Goal: Transaction & Acquisition: Obtain resource

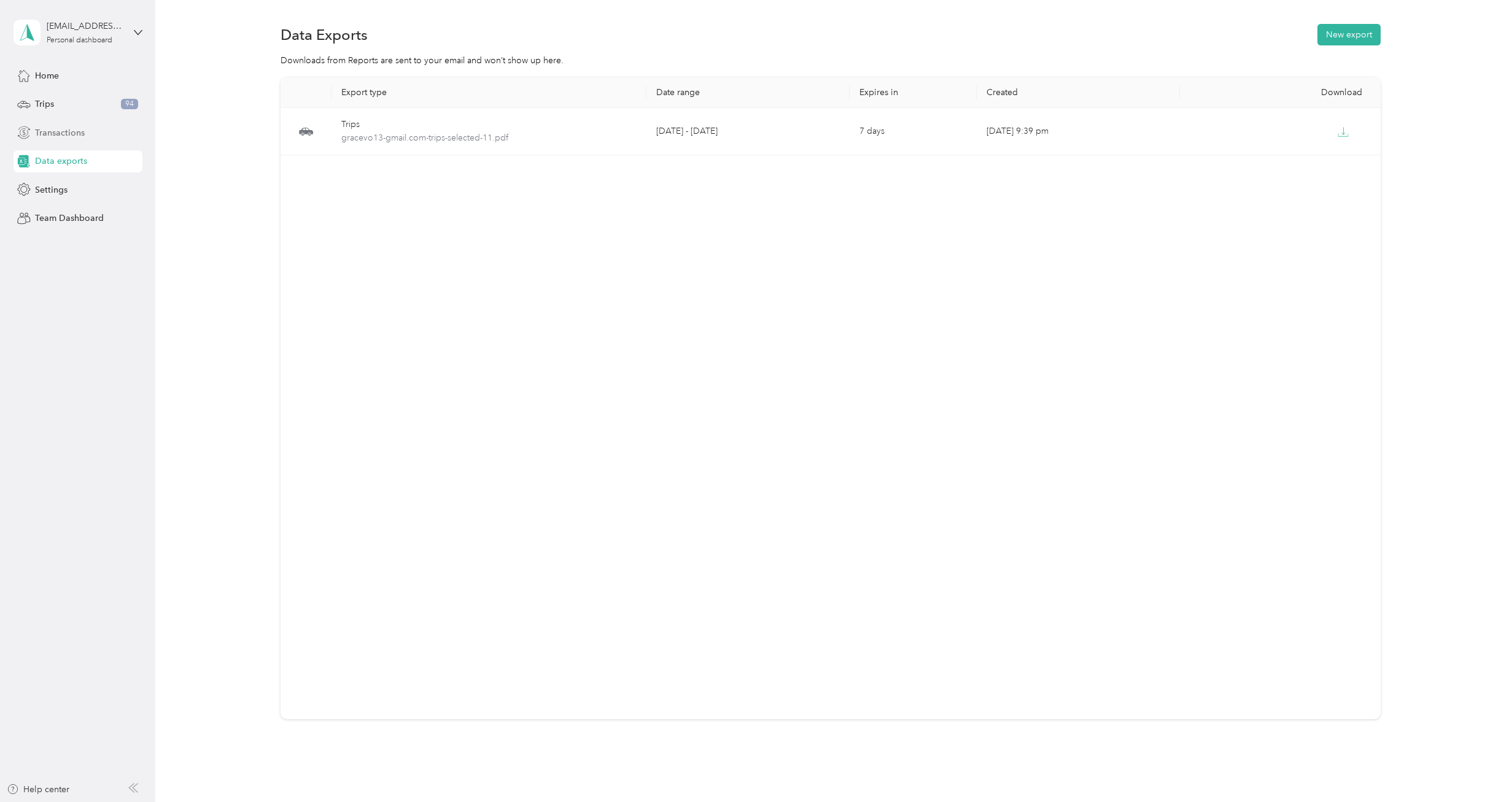
click at [91, 128] on div "Transactions" at bounding box center [78, 133] width 129 height 22
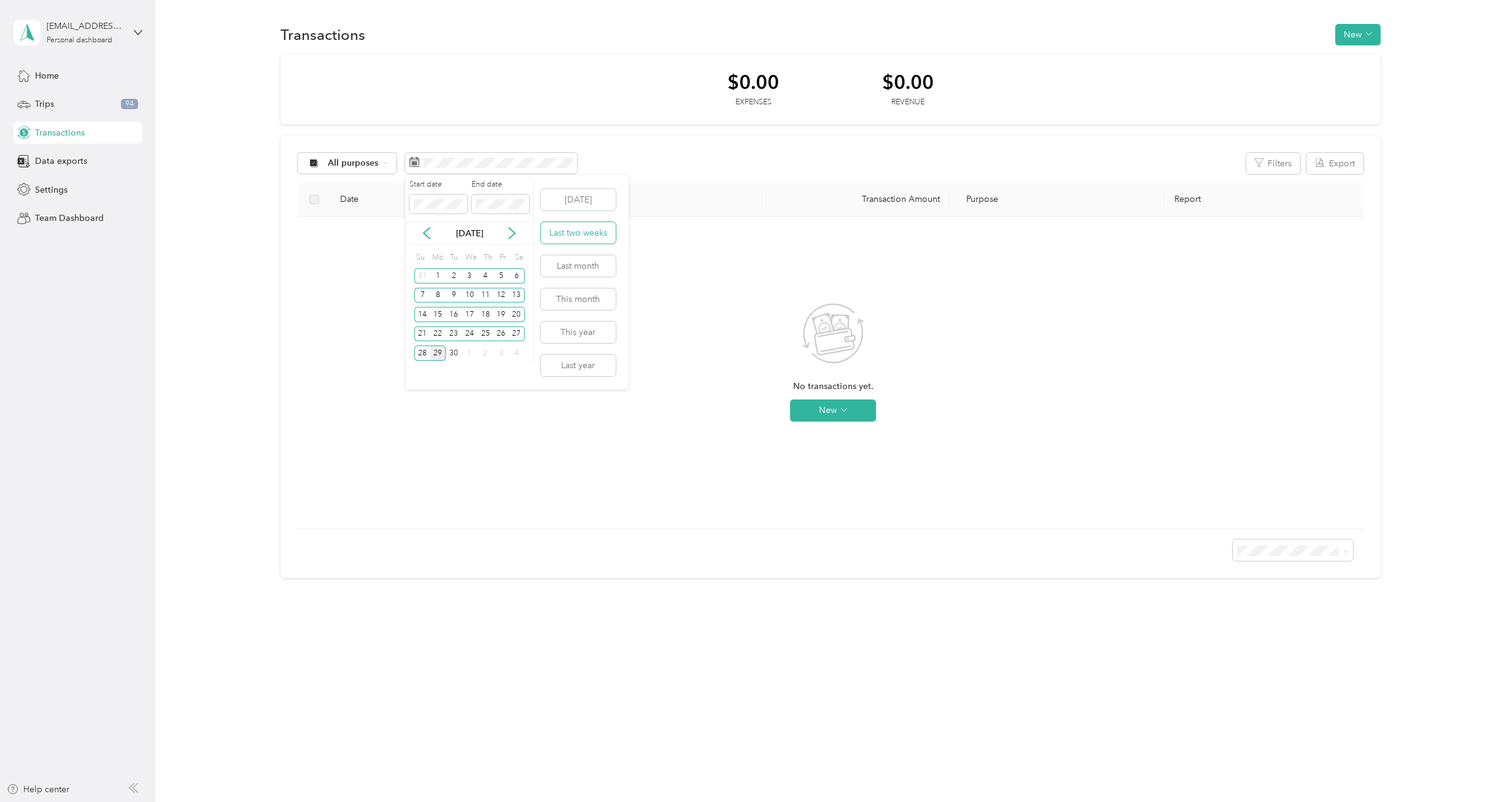
click at [566, 229] on button "Last two weeks" at bounding box center [578, 233] width 75 height 21
click at [415, 159] on icon at bounding box center [414, 161] width 9 height 9
click at [420, 311] on div "14" at bounding box center [422, 314] width 16 height 15
click at [511, 334] on div "27" at bounding box center [517, 334] width 16 height 15
click at [343, 162] on span "All purposes" at bounding box center [353, 163] width 51 height 9
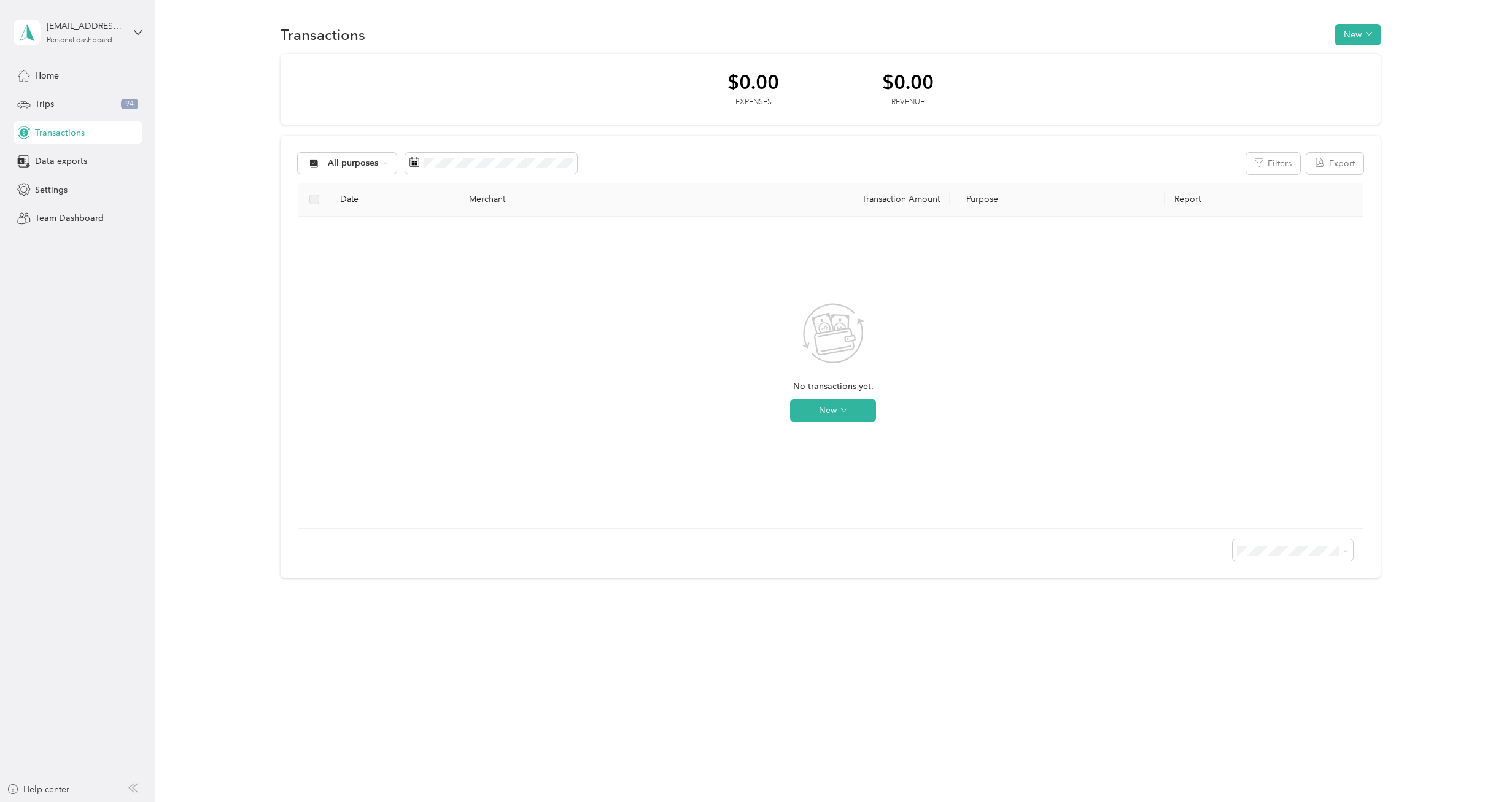
click at [356, 275] on li "Spacecrafting" at bounding box center [347, 271] width 98 height 21
click at [561, 235] on div "No transactions found with these filters Reset filters" at bounding box center [833, 373] width 1051 height 292
click at [598, 141] on div "Spacecrafting Filters Export Date Merchant Transaction Amount Purpose Report No…" at bounding box center [830, 357] width 1100 height 443
click at [462, 168] on span at bounding box center [496, 163] width 172 height 21
click at [838, 398] on div "No transactions found with these filters Reset filters" at bounding box center [833, 362] width 157 height 120
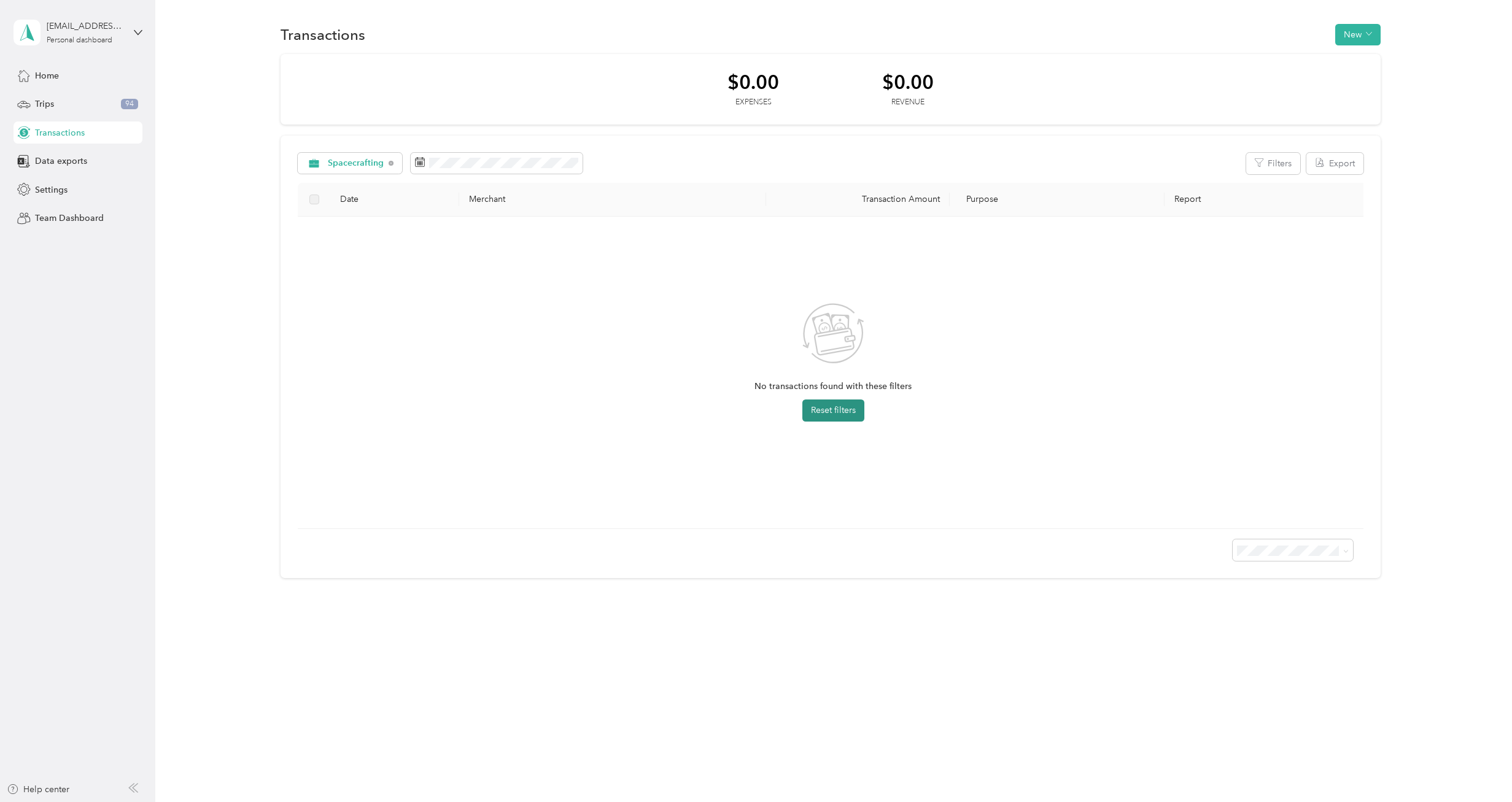
click at [835, 411] on button "Reset filters" at bounding box center [833, 410] width 62 height 22
click at [364, 167] on span "All purposes" at bounding box center [353, 163] width 51 height 9
click at [343, 268] on span "Spacecrafting" at bounding box center [357, 268] width 59 height 13
click at [424, 314] on div "14" at bounding box center [427, 314] width 16 height 15
click at [526, 332] on div "27" at bounding box center [521, 334] width 16 height 15
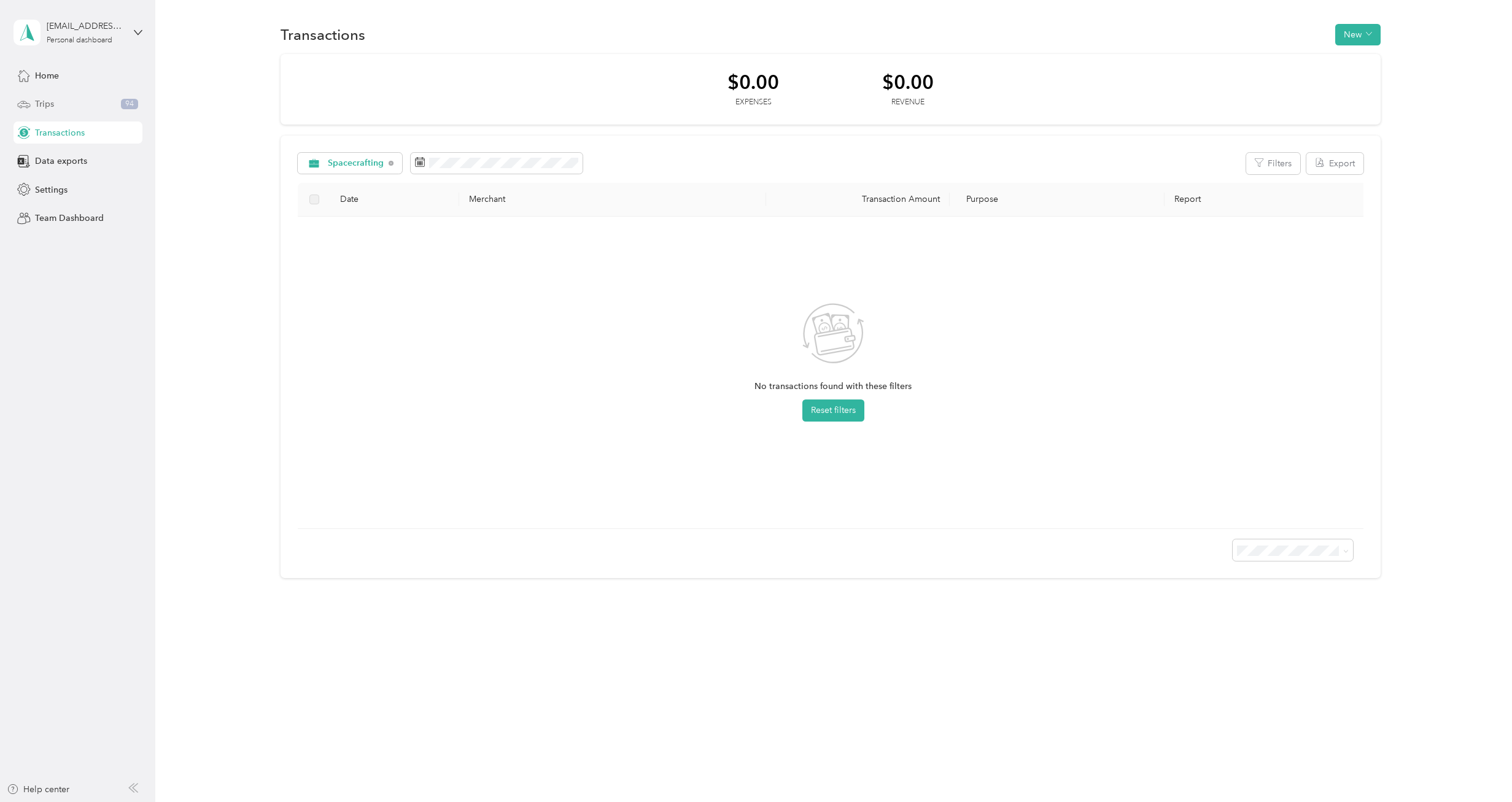
click at [70, 110] on div "Trips 94" at bounding box center [78, 105] width 129 height 22
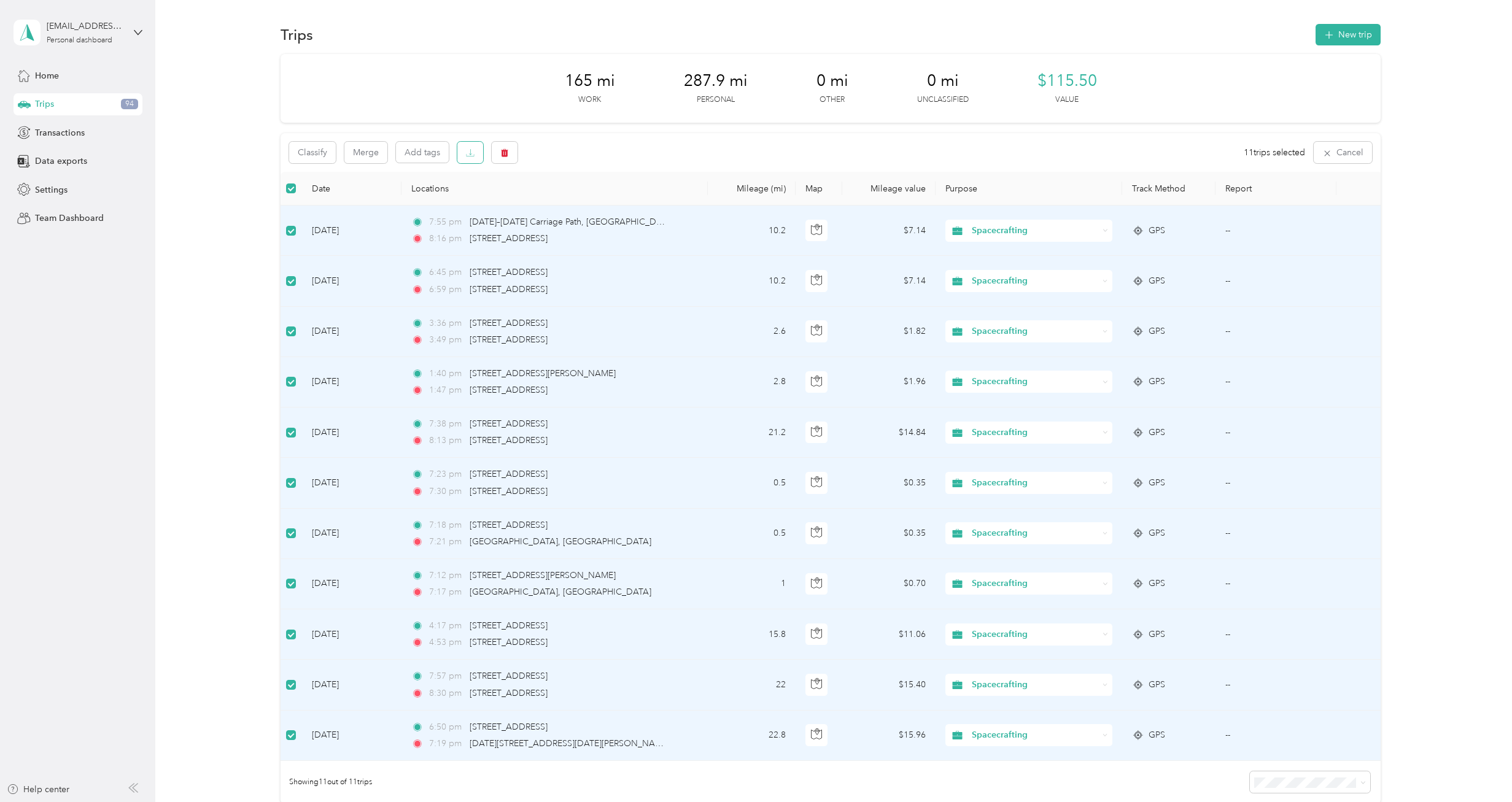
click at [461, 149] on button "button" at bounding box center [471, 152] width 26 height 21
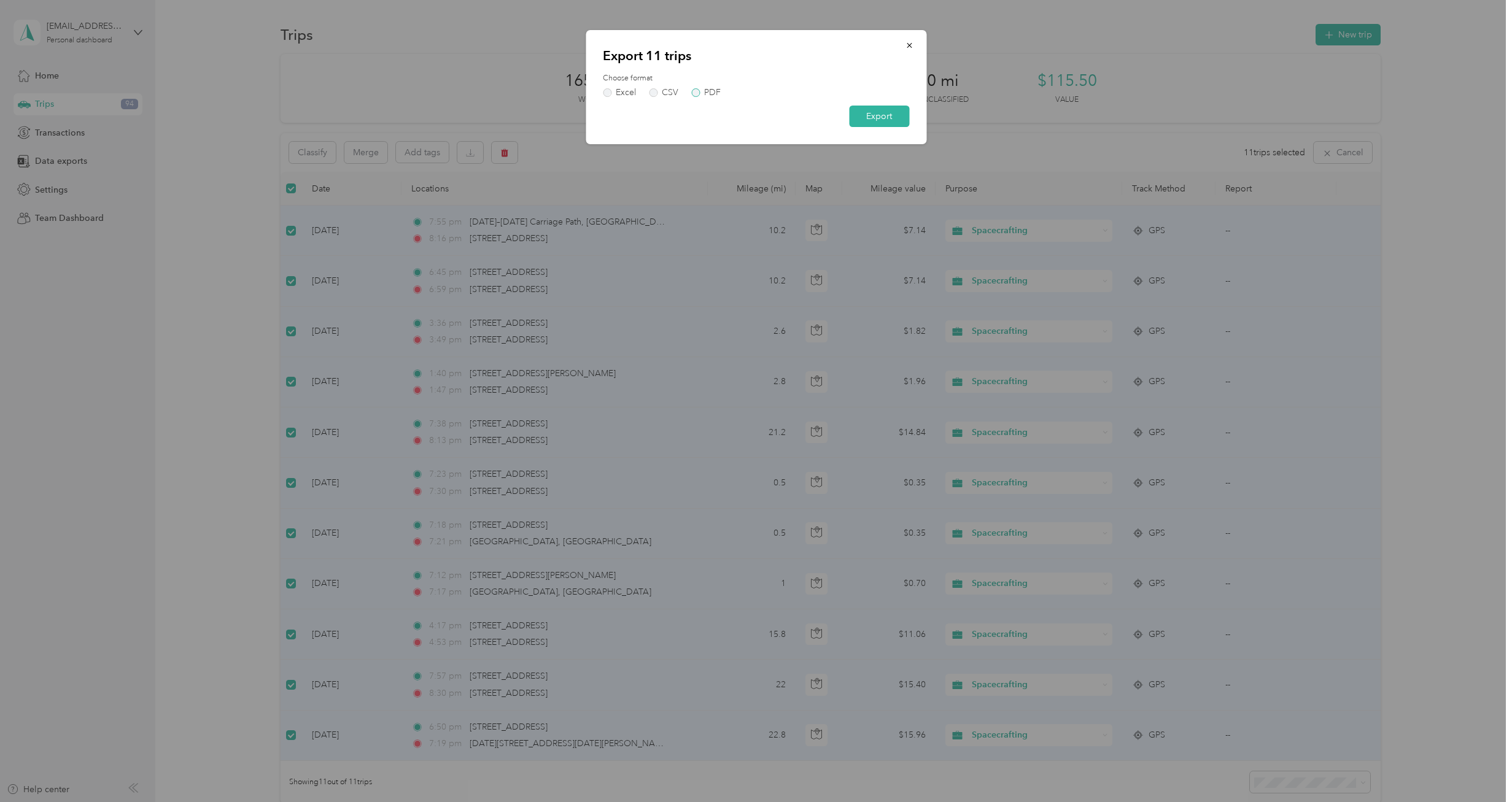
click at [717, 91] on div "PDF" at bounding box center [712, 93] width 16 height 9
click at [895, 119] on button "Export" at bounding box center [879, 116] width 60 height 21
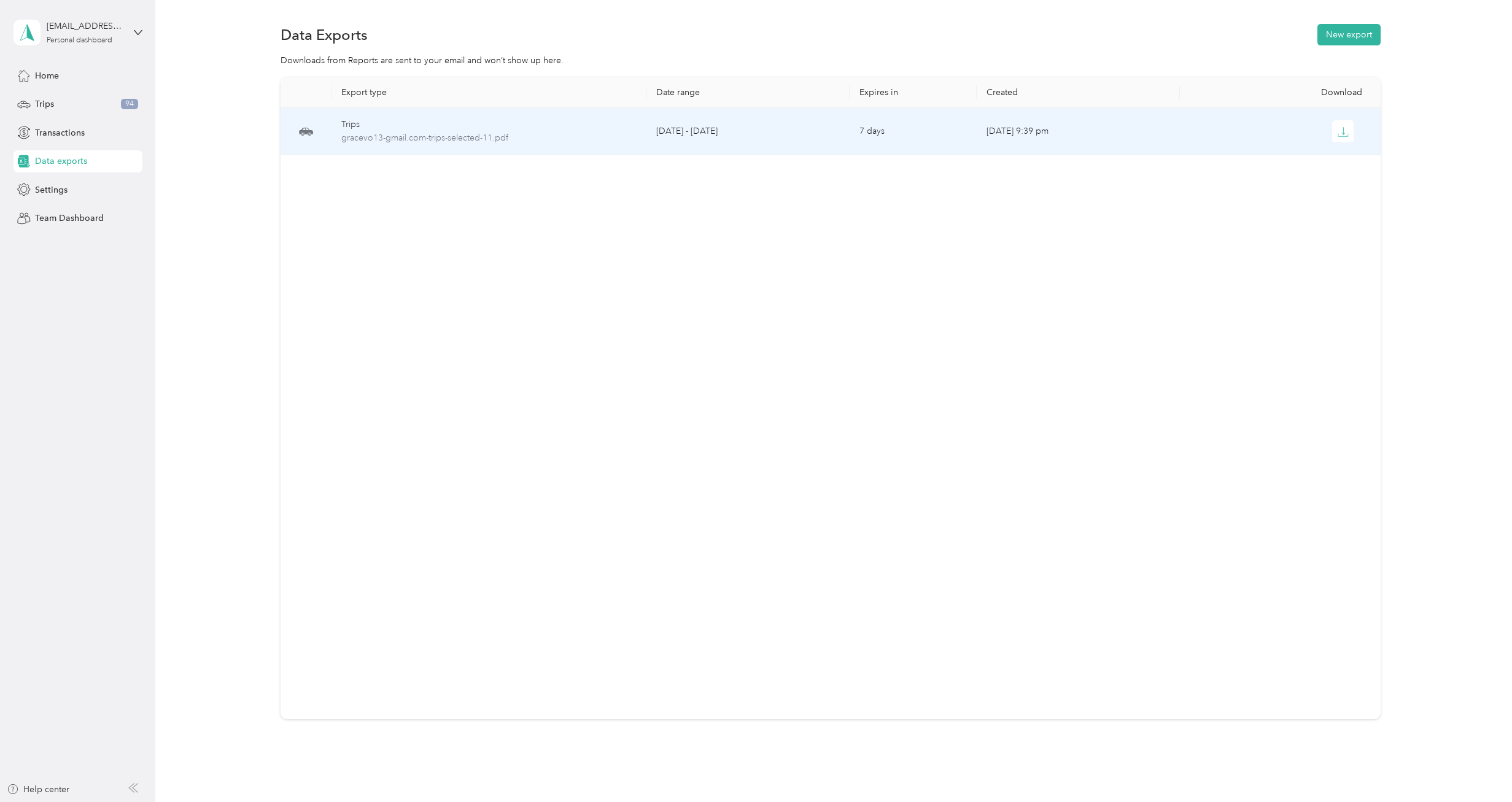
click at [1355, 131] on div at bounding box center [1281, 131] width 184 height 22
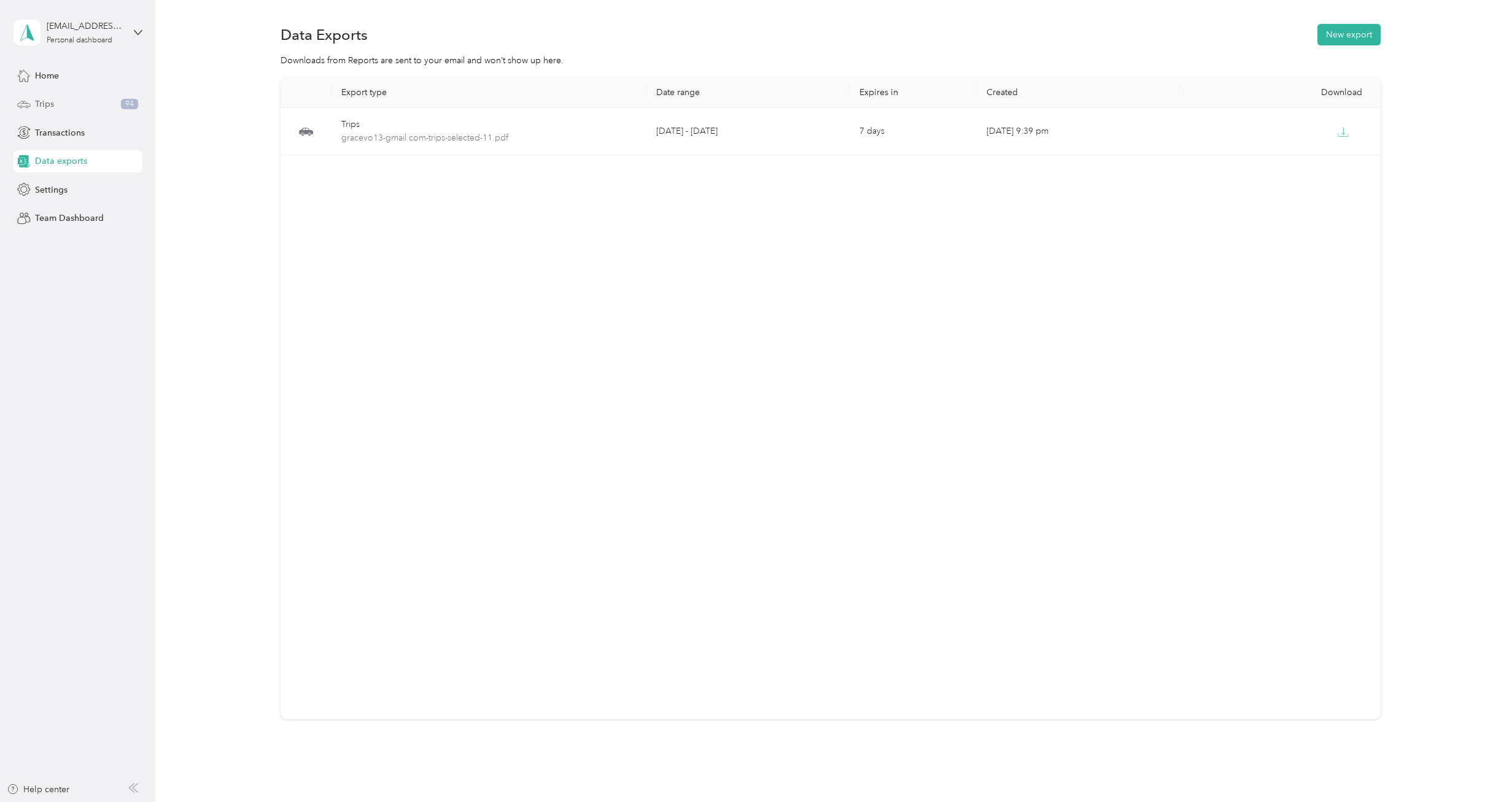
click at [78, 113] on div "Trips 94" at bounding box center [78, 105] width 129 height 22
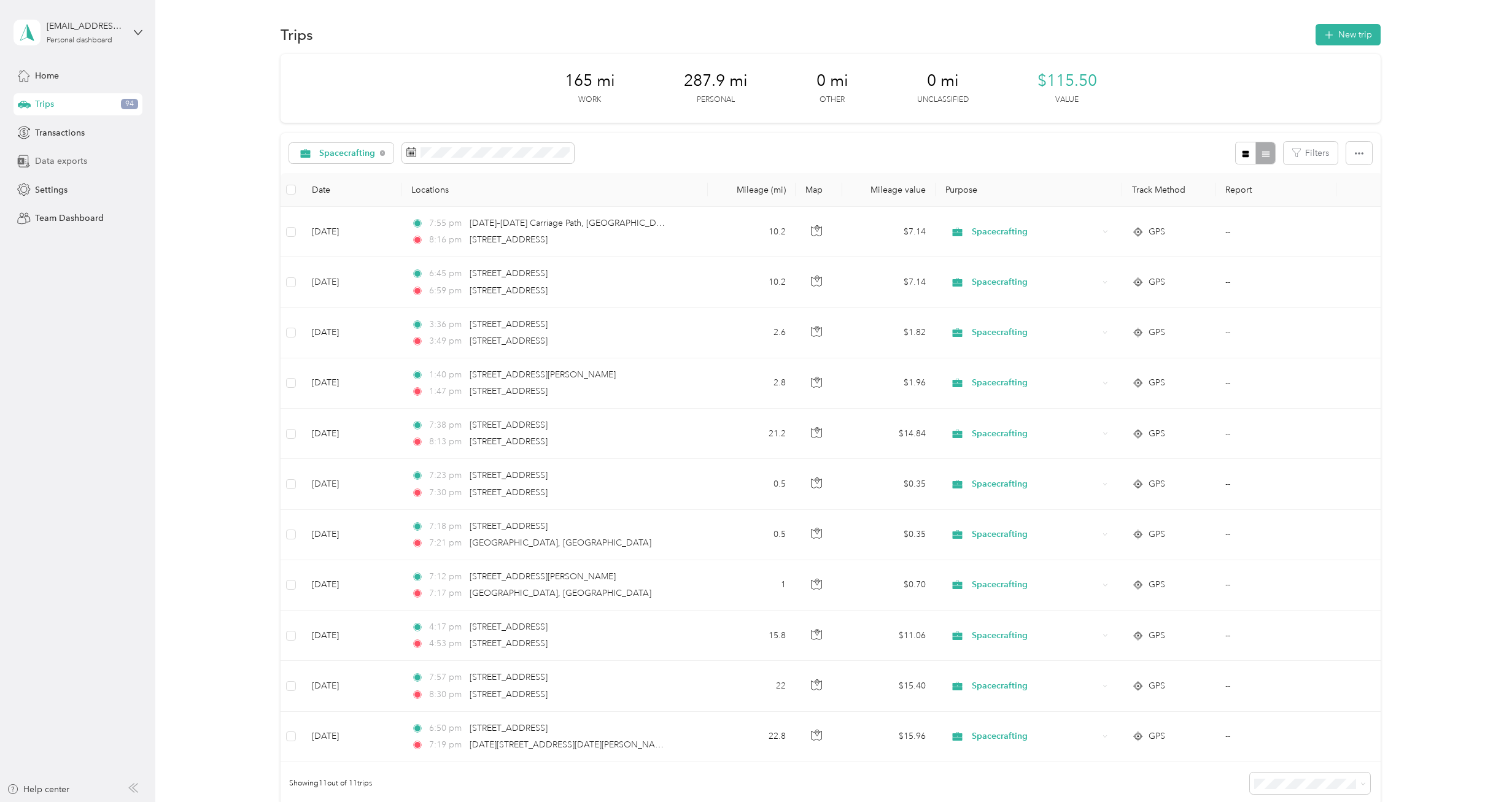
scroll to position [1, 1]
click at [85, 161] on div "Data exports" at bounding box center [78, 161] width 129 height 22
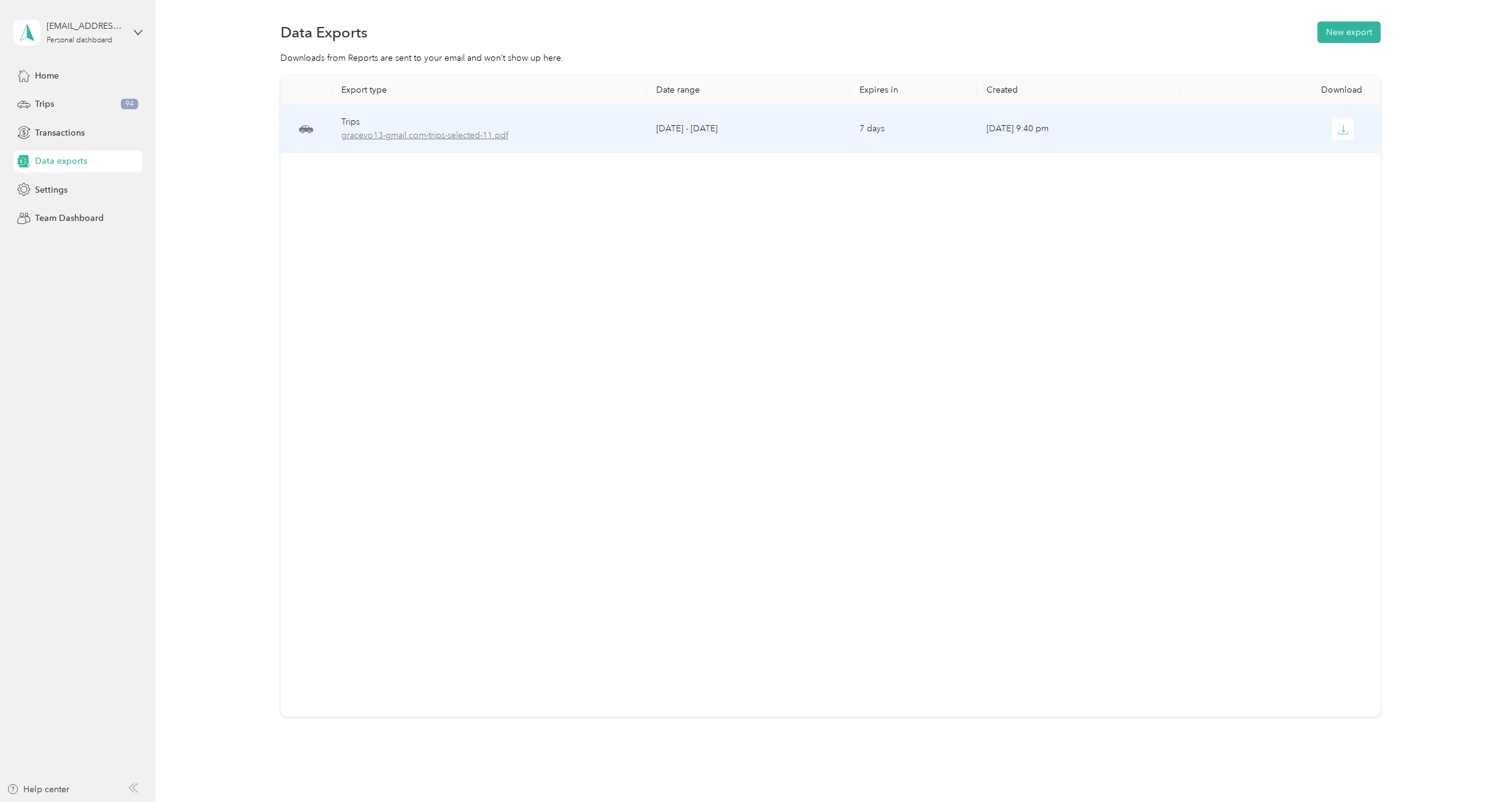
click at [442, 135] on span "gracevo13-gmail.com-trips-selected-11.pdf" at bounding box center [489, 136] width 295 height 14
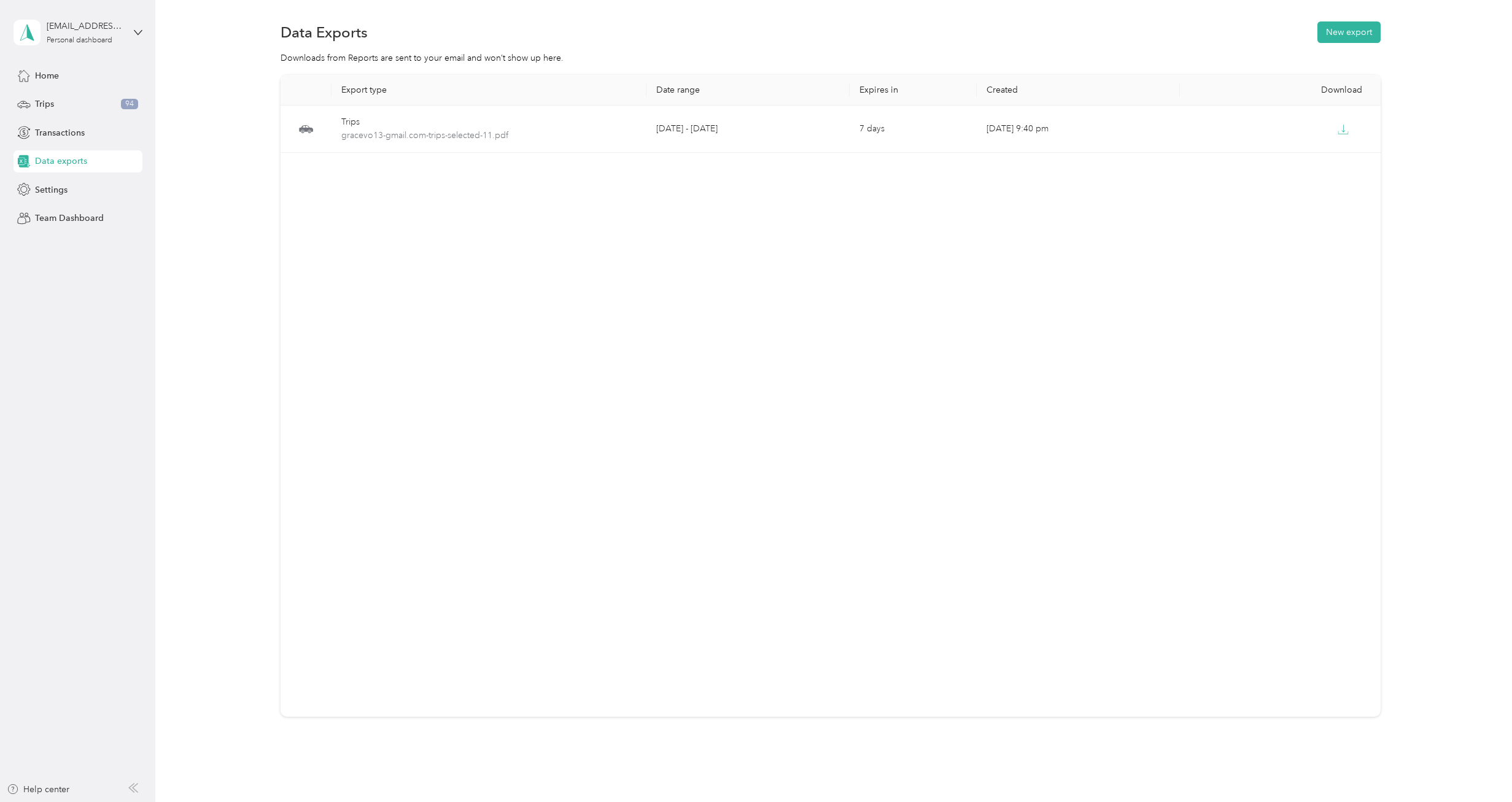
click at [1458, 59] on div "Downloads from Reports are sent to your email and won’t show up here." at bounding box center [831, 58] width 1321 height 13
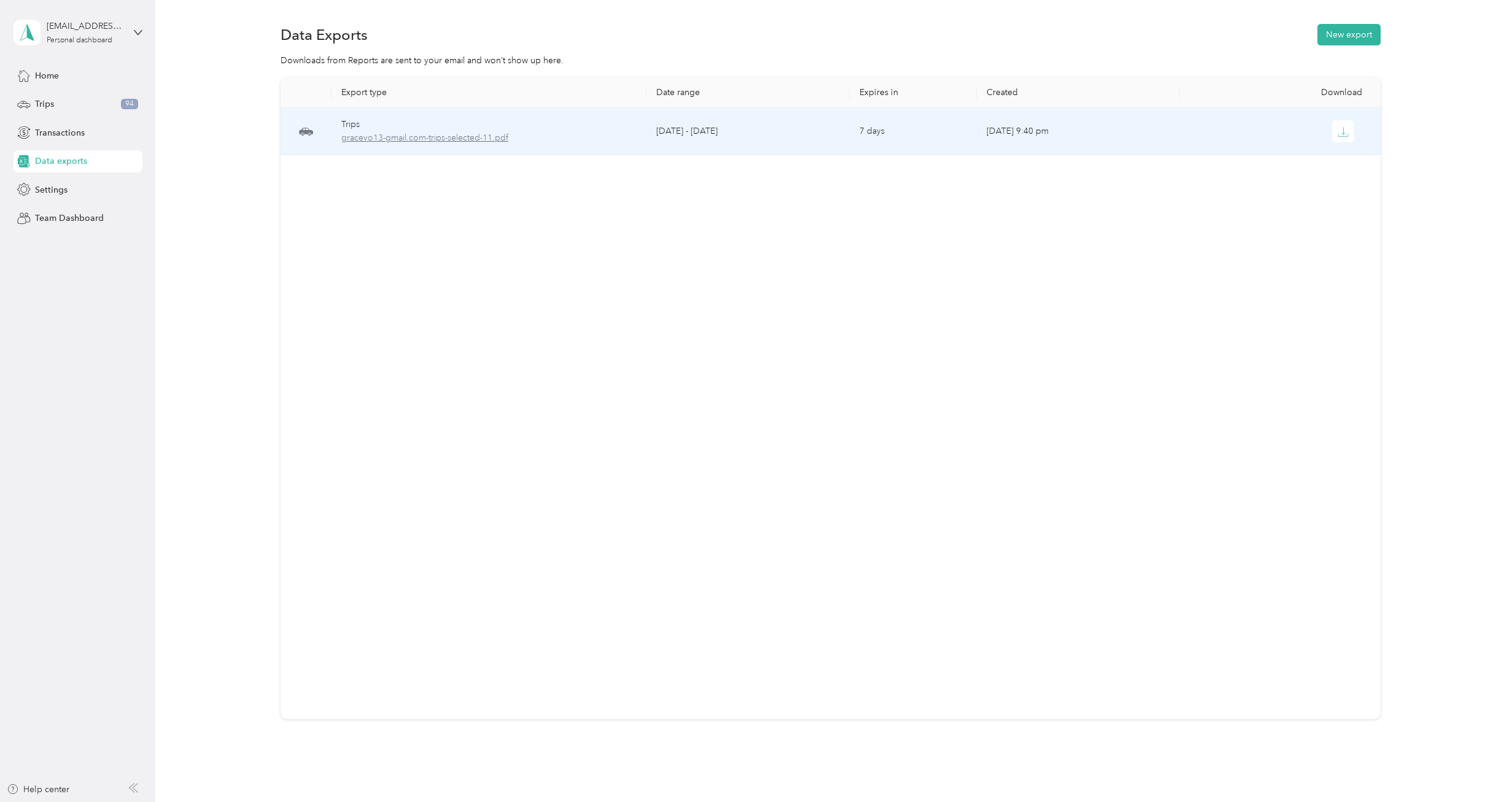
click at [500, 139] on span "gracevo13-gmail.com-trips-selected-11.pdf" at bounding box center [489, 138] width 295 height 14
click at [1348, 131] on icon "button" at bounding box center [1343, 131] width 11 height 11
